Goal: Task Accomplishment & Management: Complete application form

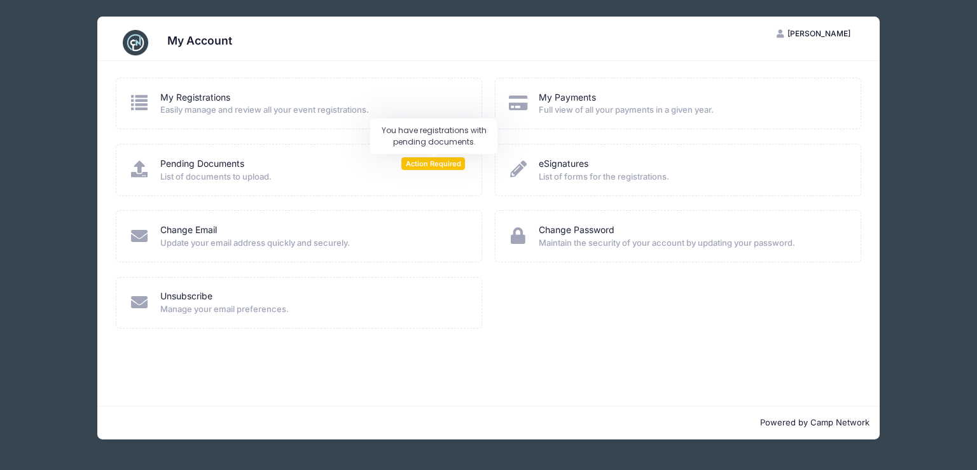
click at [424, 161] on span "Action Required" at bounding box center [433, 163] width 64 height 12
click at [230, 161] on link "Pending Documents" at bounding box center [202, 163] width 84 height 13
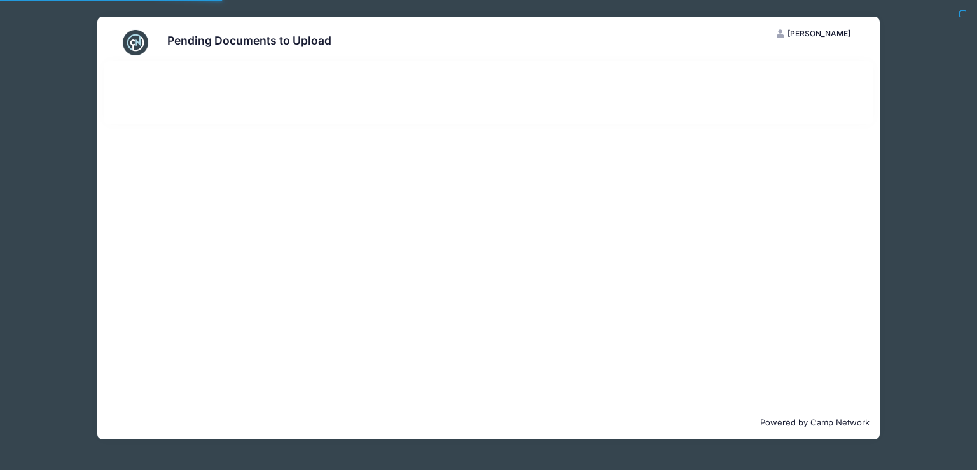
select select "50"
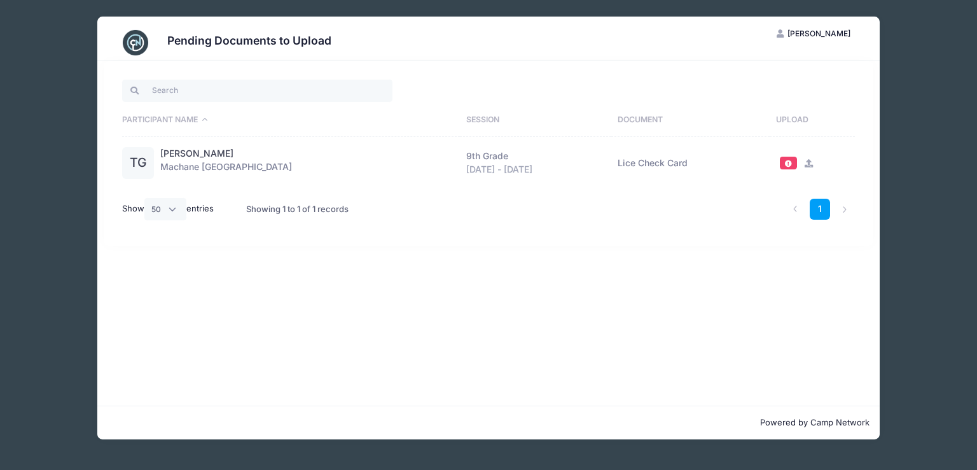
click at [805, 161] on icon at bounding box center [809, 163] width 10 height 8
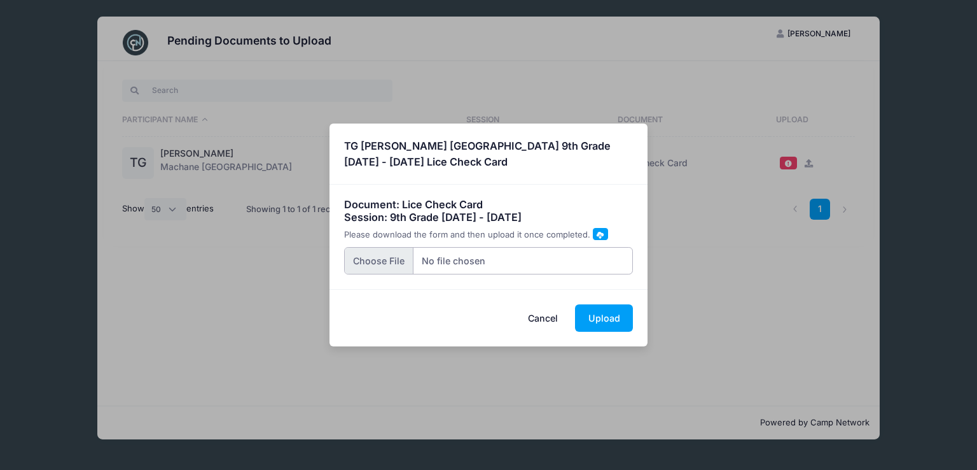
click at [385, 255] on input "file" at bounding box center [488, 260] width 289 height 27
type input "C:\fakepath\MRL - nit check form.jpg"
click at [608, 318] on button "Upload" at bounding box center [604, 317] width 58 height 27
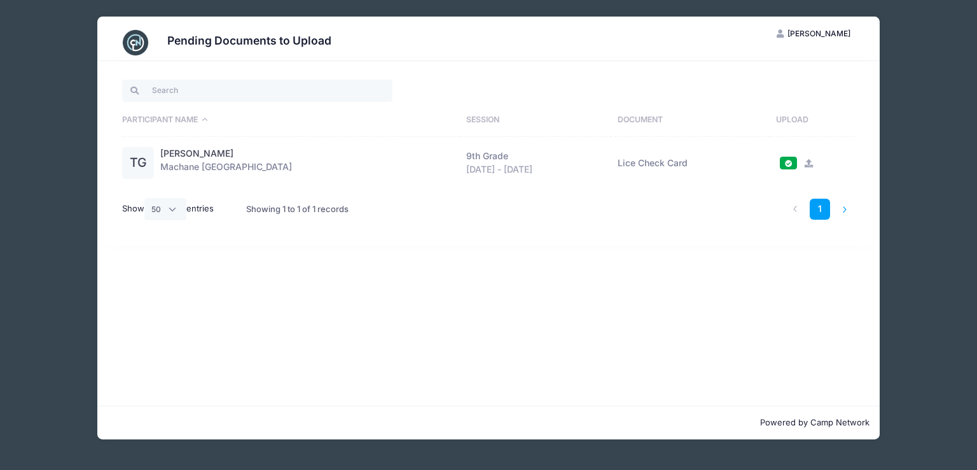
click at [845, 202] on li at bounding box center [845, 209] width 21 height 21
click at [905, 105] on div "Pending Documents to Upload DG Daniella Graff My Account Logout Participant Nam…" at bounding box center [488, 228] width 939 height 456
